Goal: Task Accomplishment & Management: Use online tool/utility

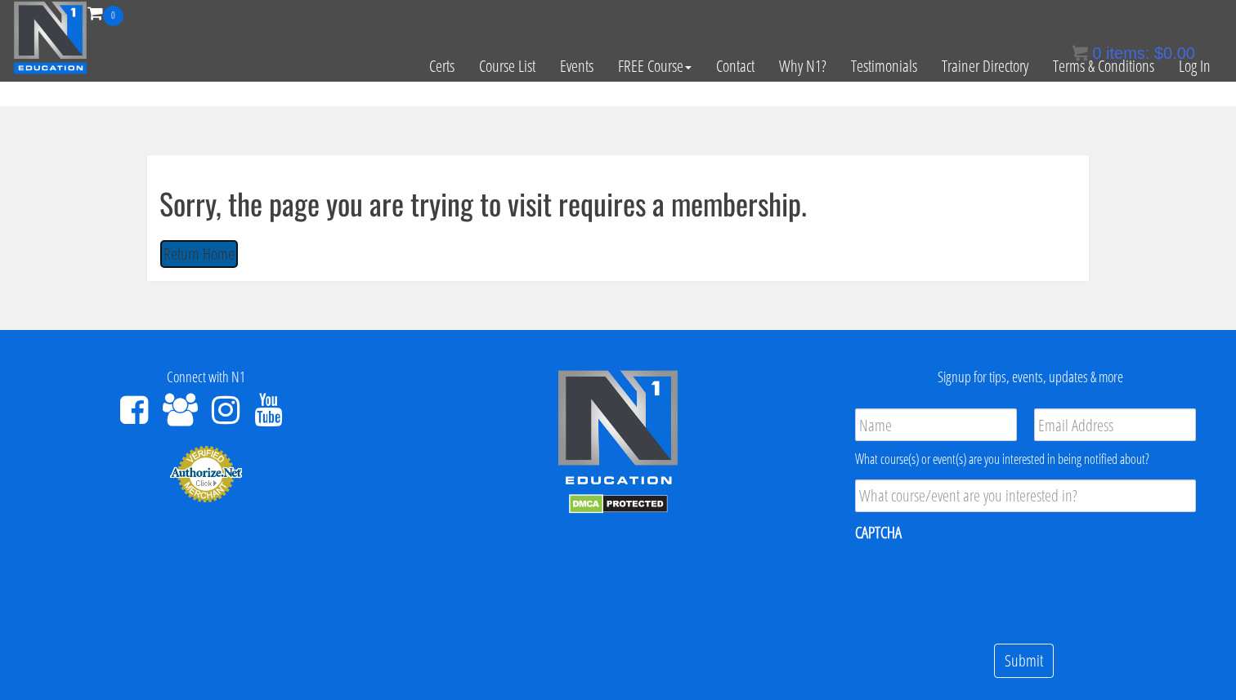
click at [192, 261] on button "Return Home" at bounding box center [198, 254] width 79 height 30
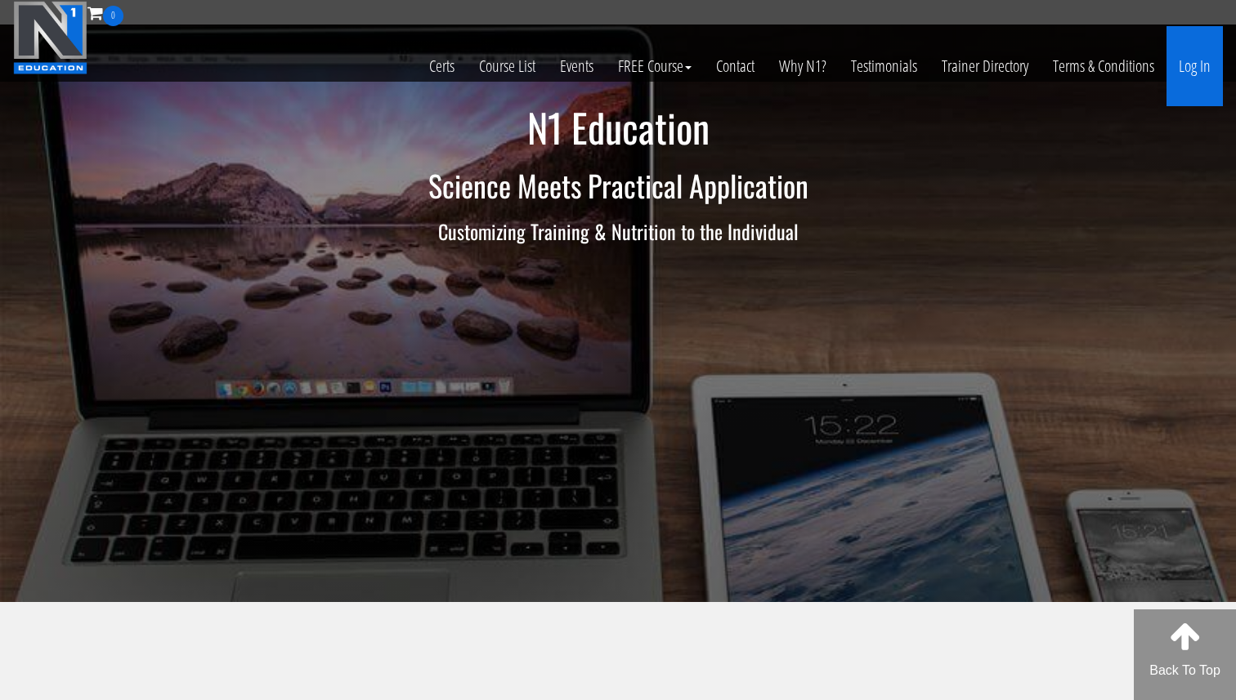
click at [1205, 83] on link "Log In" at bounding box center [1194, 66] width 56 height 80
click at [1205, 81] on link "Log In" at bounding box center [1194, 66] width 56 height 80
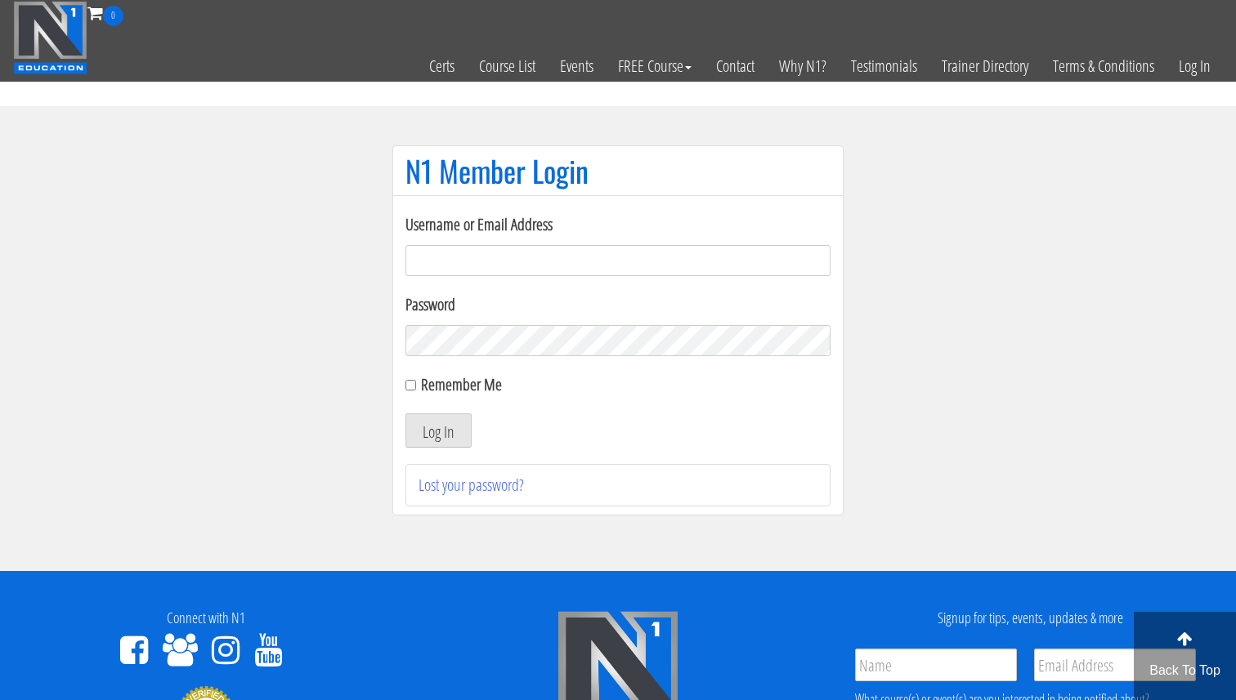
click at [688, 263] on input "Username or Email Address" at bounding box center [617, 260] width 425 height 31
type input "svenarends@live.nl"
click at [441, 427] on button "Log In" at bounding box center [438, 431] width 66 height 34
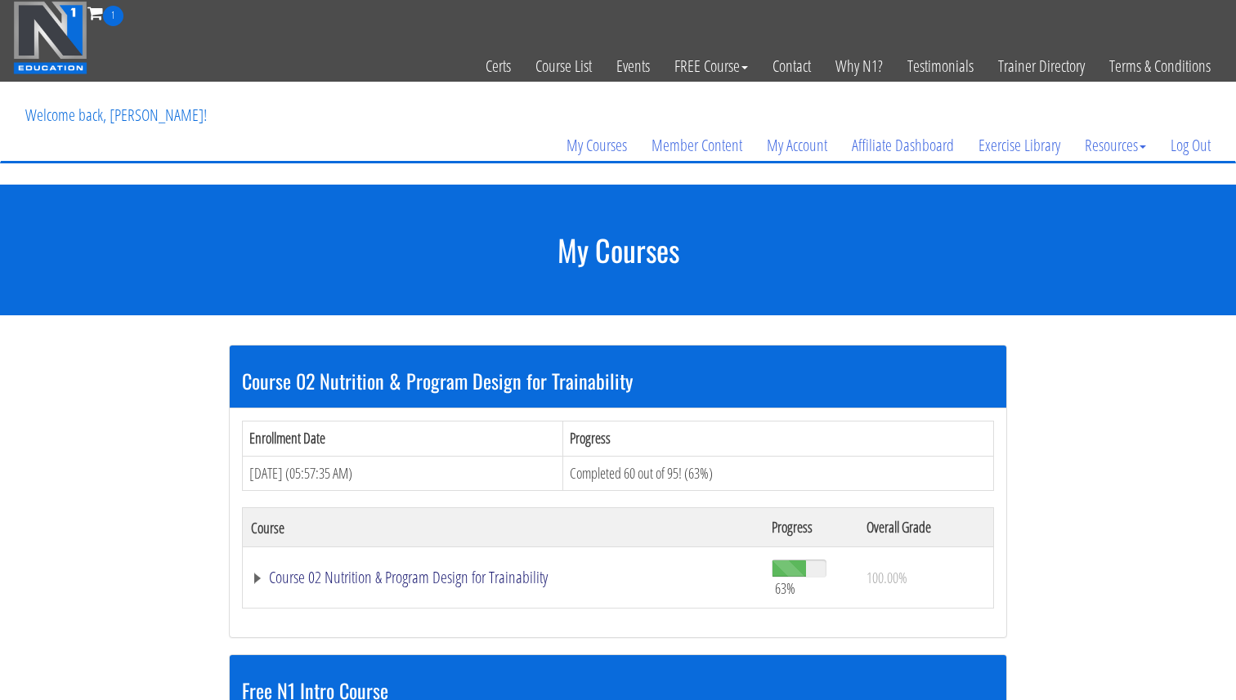
scroll to position [40, 0]
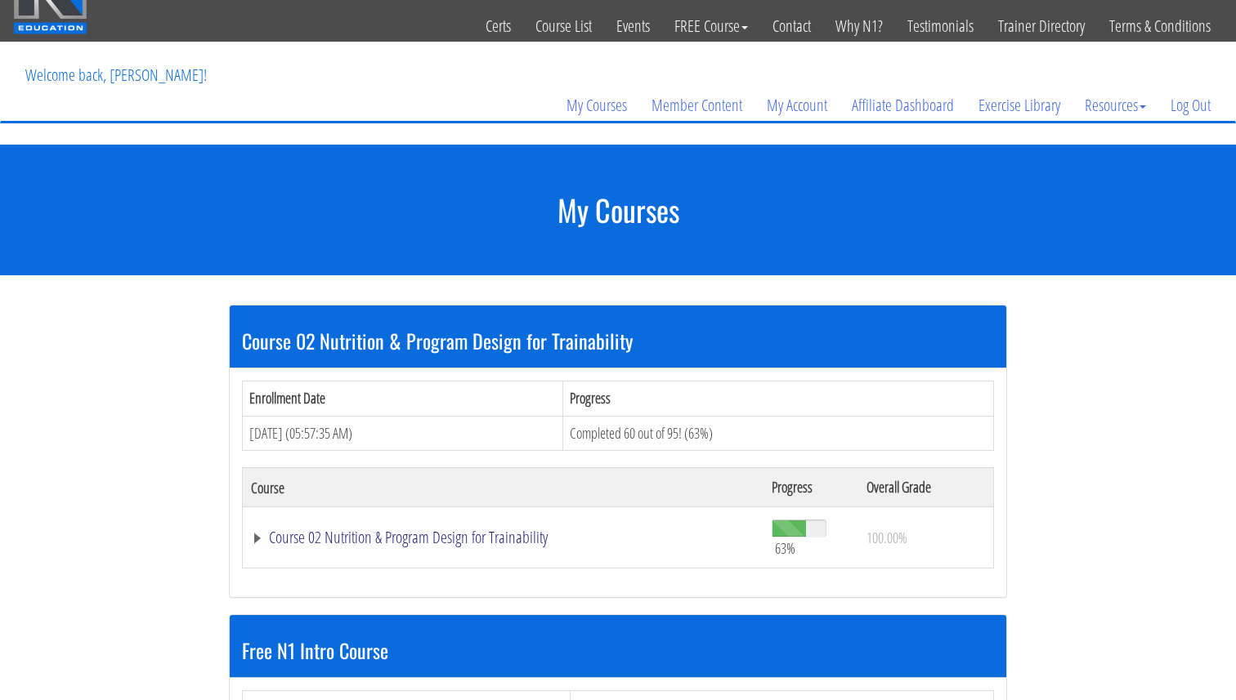
click at [454, 539] on link "Course 02 Nutrition & Program Design for Trainability" at bounding box center [503, 538] width 504 height 16
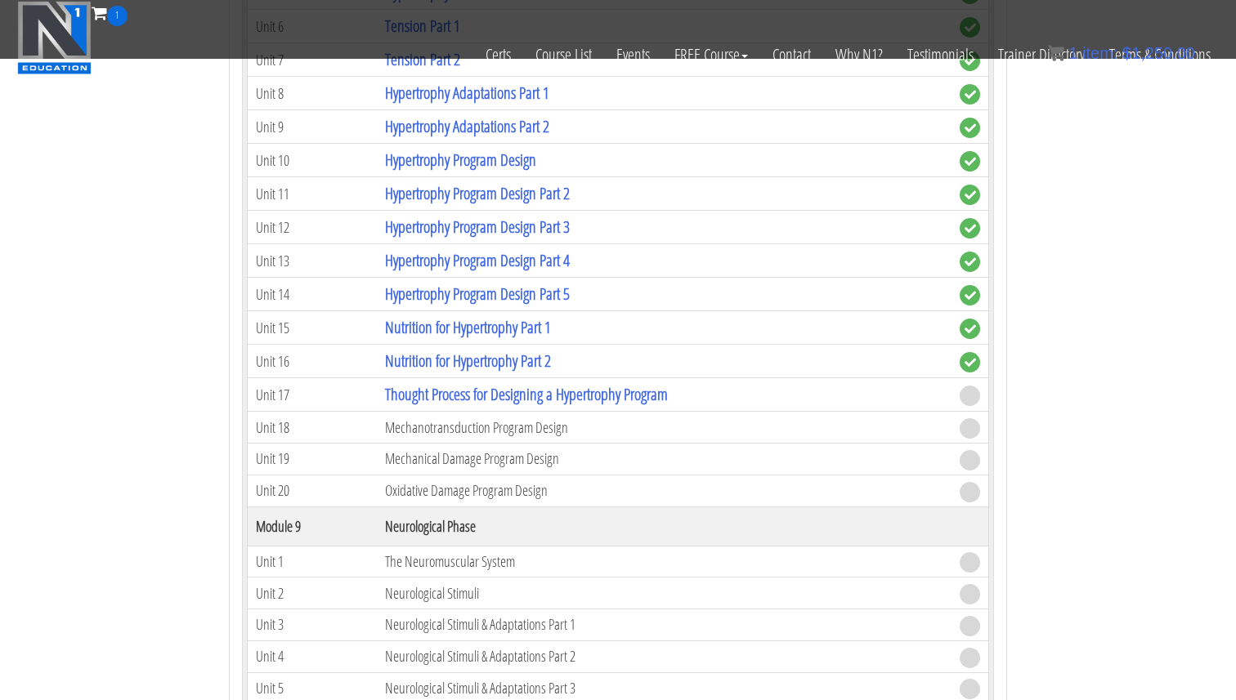
scroll to position [2456, 0]
click at [464, 396] on link "Thought Process for Designing a Hypertrophy Program" at bounding box center [526, 395] width 283 height 22
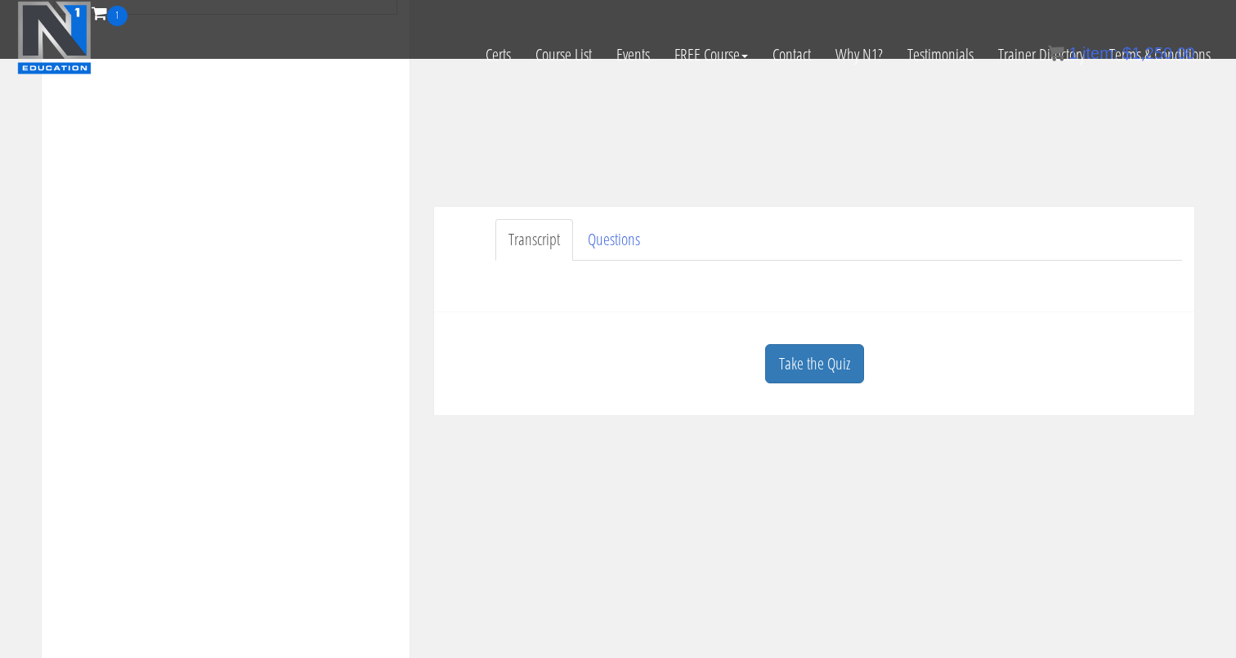
scroll to position [333, 0]
click at [830, 372] on link "Take the Quiz" at bounding box center [814, 362] width 99 height 40
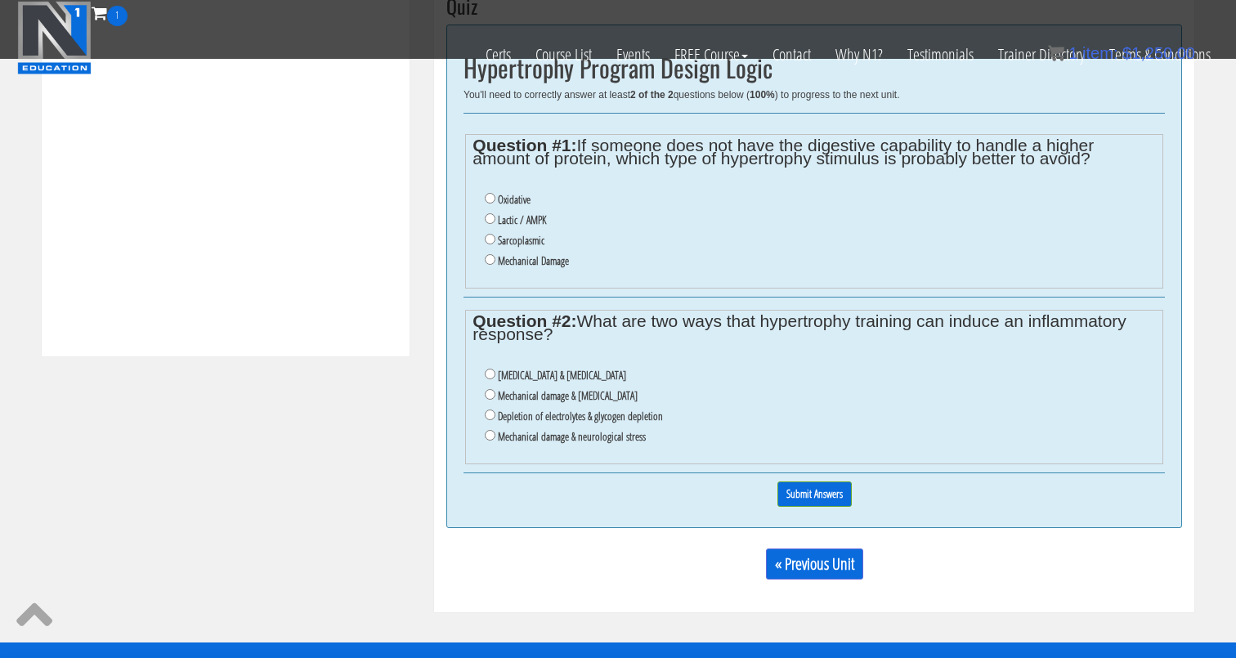
scroll to position [681, 0]
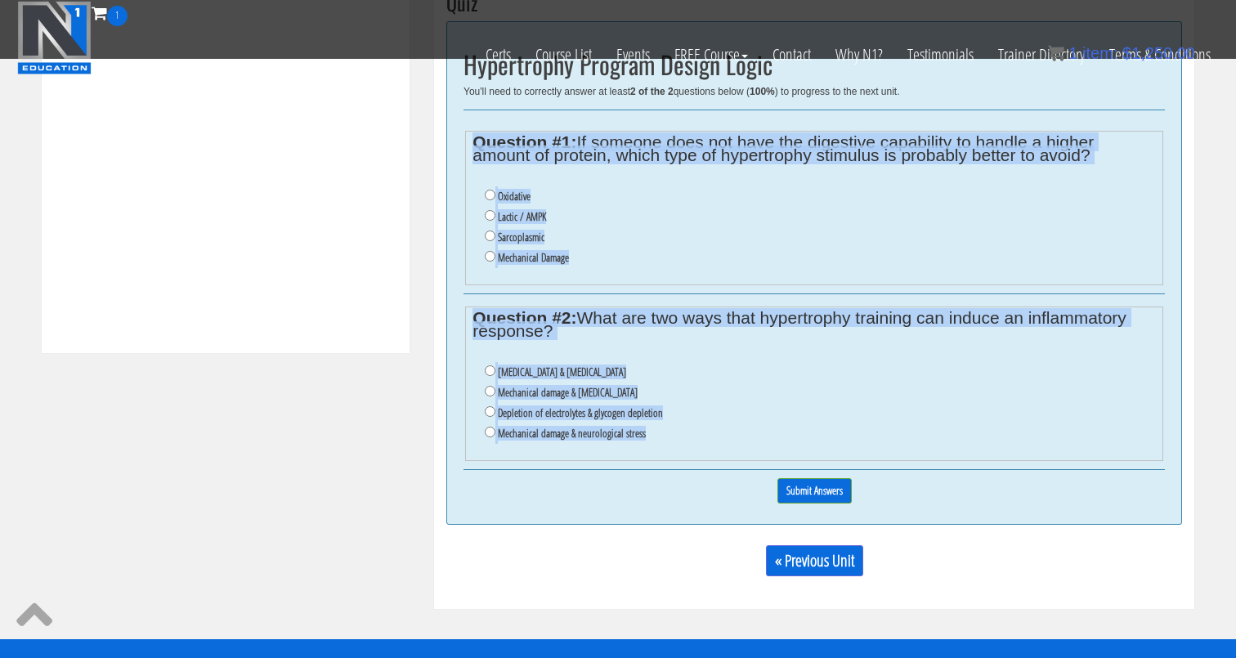
drag, startPoint x: 690, startPoint y: 443, endPoint x: 454, endPoint y: 131, distance: 391.5
click at [454, 131] on div "Hypertrophy Program Design Logic You'll need to correctly answer at least 2 of …" at bounding box center [814, 272] width 736 height 503
copy div "Question #1: If someone does not have the digestive capability to handle a high…"
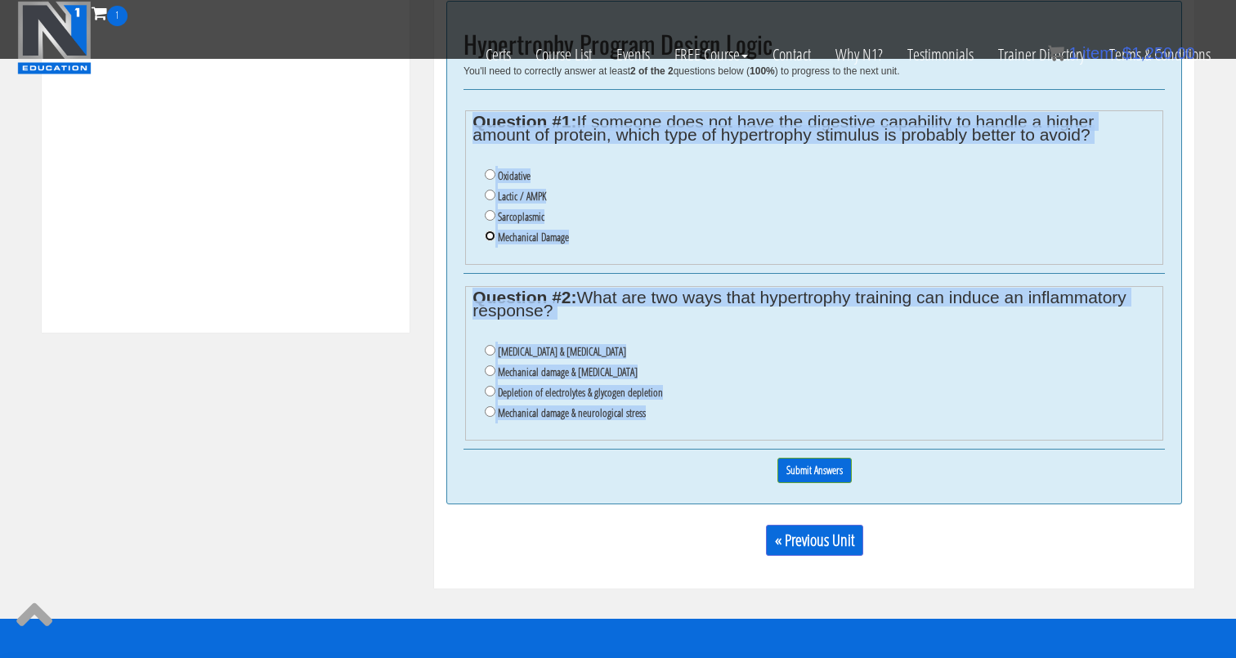
click at [494, 235] on input "Mechanical Damage" at bounding box center [490, 235] width 11 height 11
radio input "true"
click at [532, 376] on label "Mechanical damage & oxidative stress" at bounding box center [568, 371] width 140 height 13
click at [495, 376] on input "Mechanical damage & oxidative stress" at bounding box center [490, 370] width 11 height 11
radio input "true"
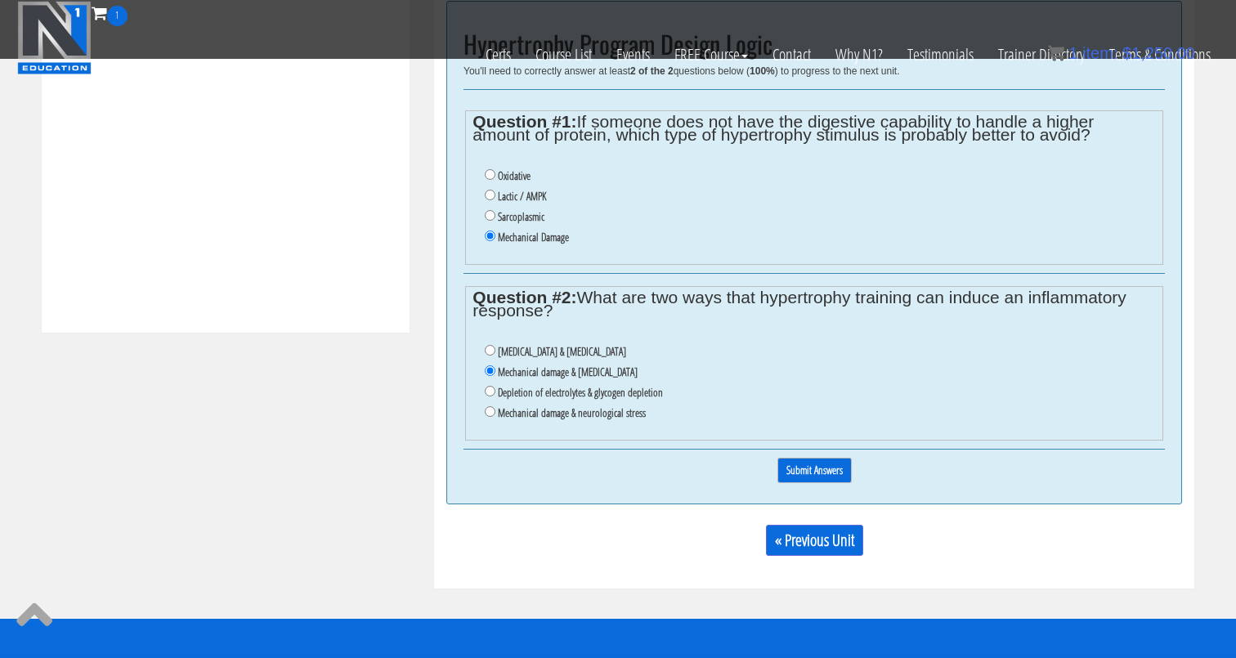
click at [799, 458] on input "Submit Answers" at bounding box center [814, 470] width 74 height 25
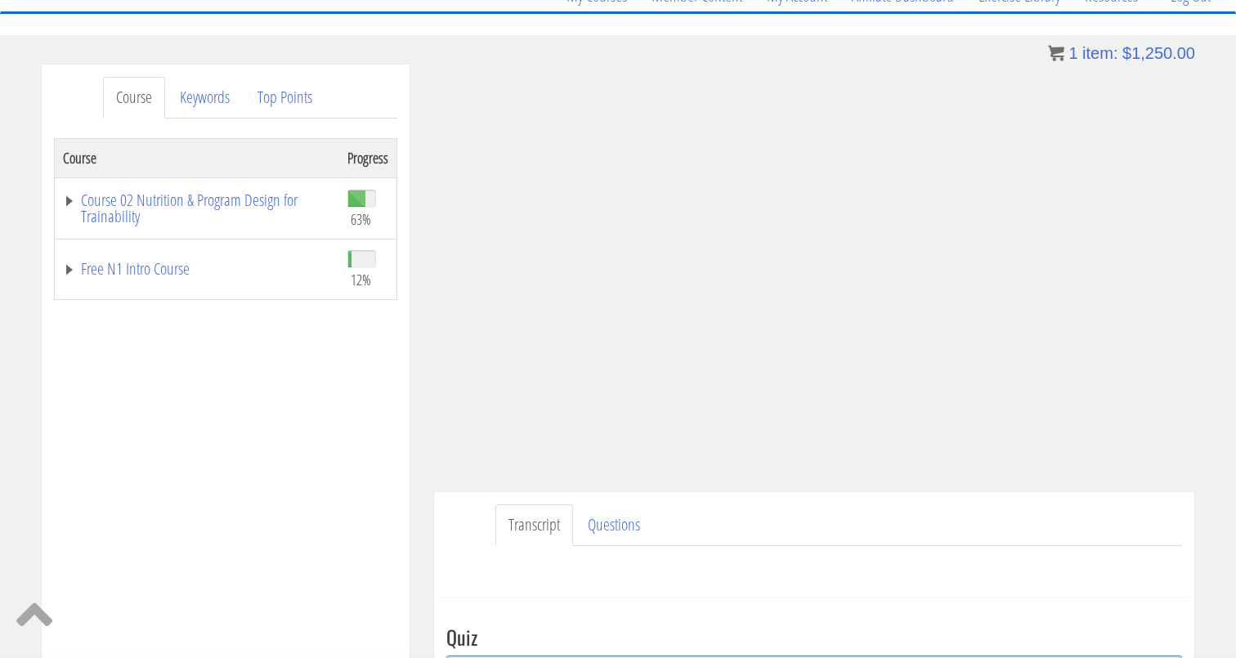
scroll to position [172, 0]
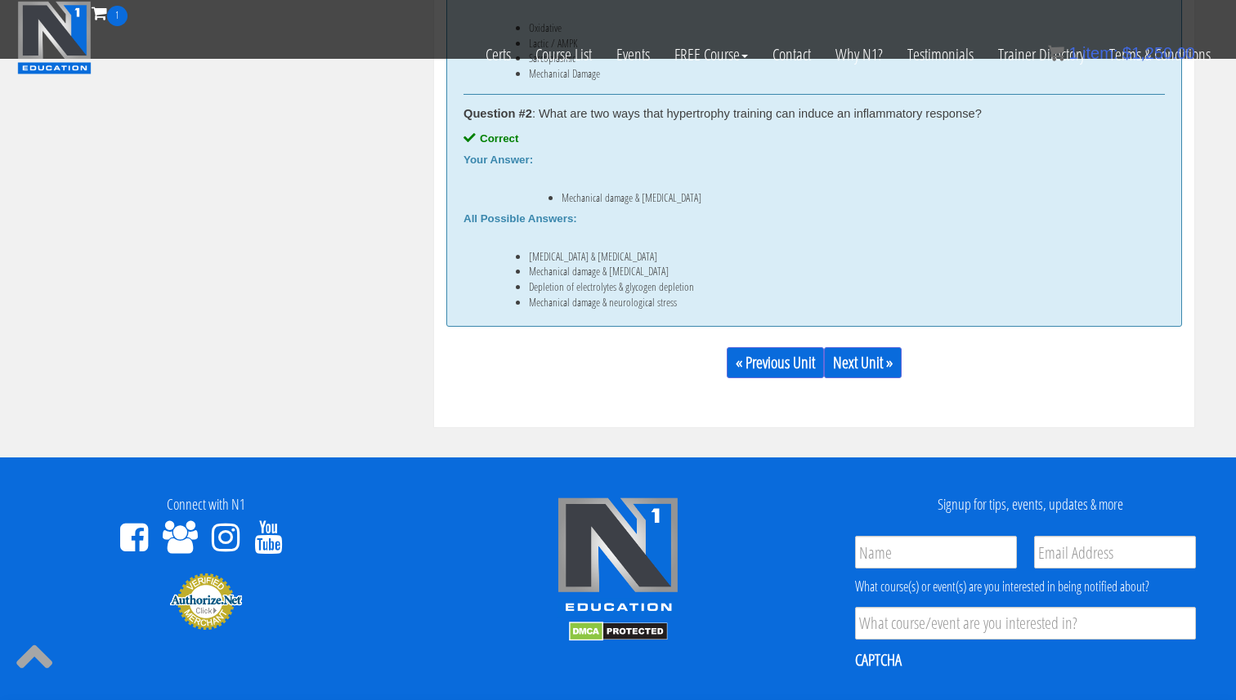
scroll to position [1074, 0]
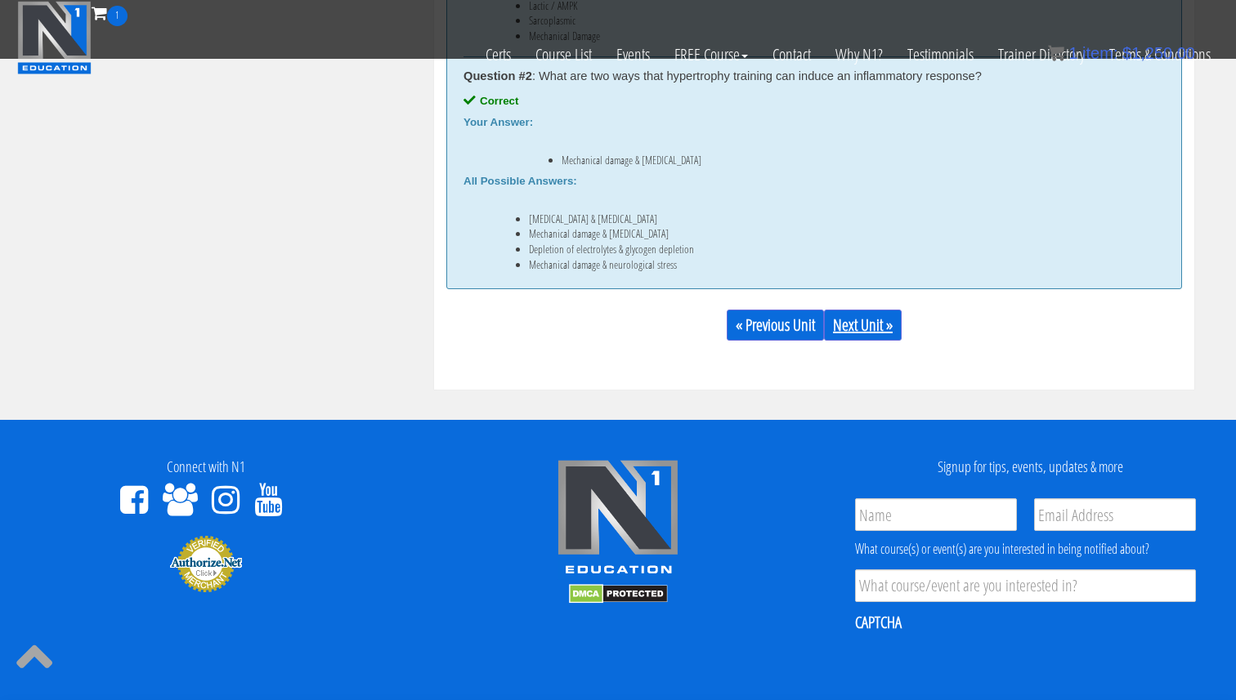
click at [883, 336] on link "Next Unit »" at bounding box center [863, 325] width 78 height 31
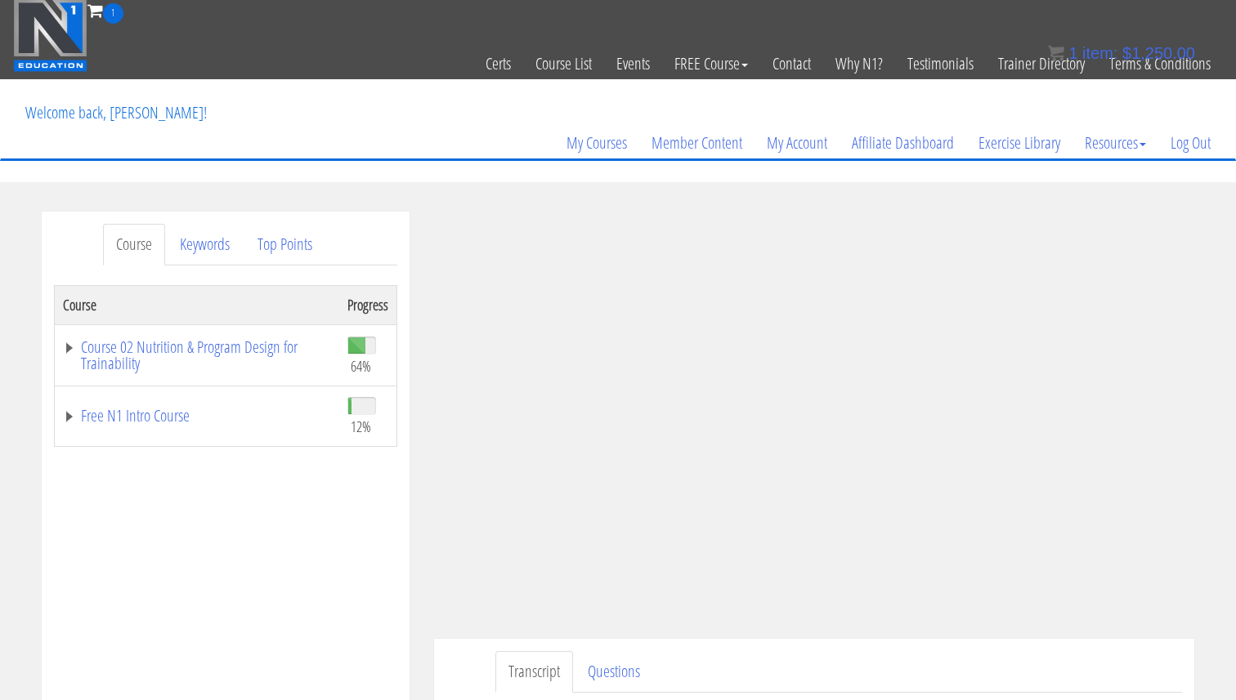
scroll to position [4, 0]
